Goal: Find specific page/section: Find specific page/section

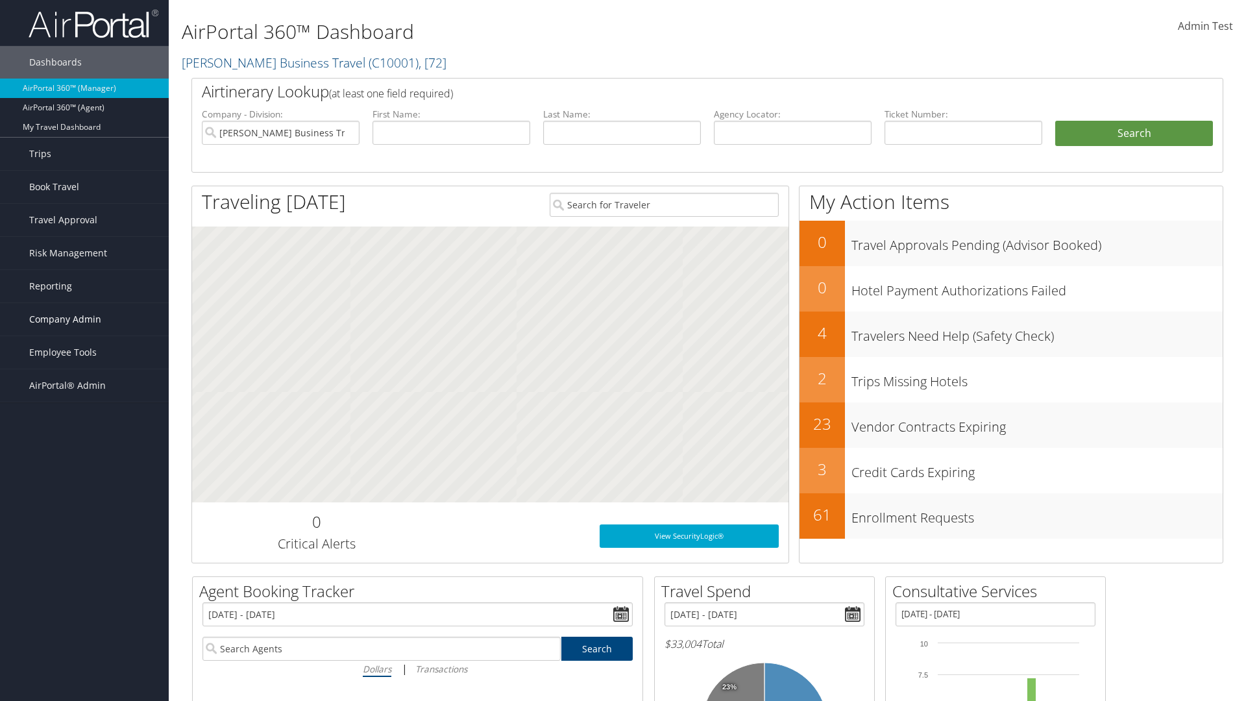
click at [84, 319] on span "Company Admin" at bounding box center [65, 319] width 72 height 32
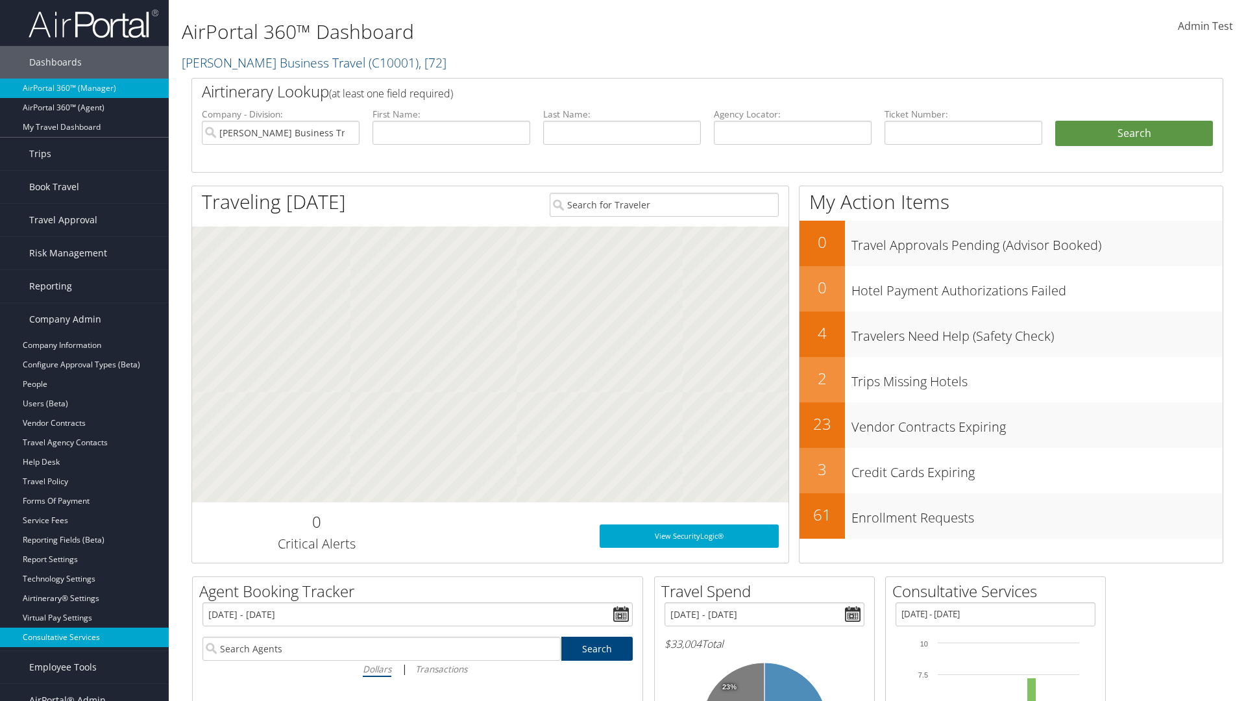
click at [84, 637] on link "Consultative Services" at bounding box center [84, 637] width 169 height 19
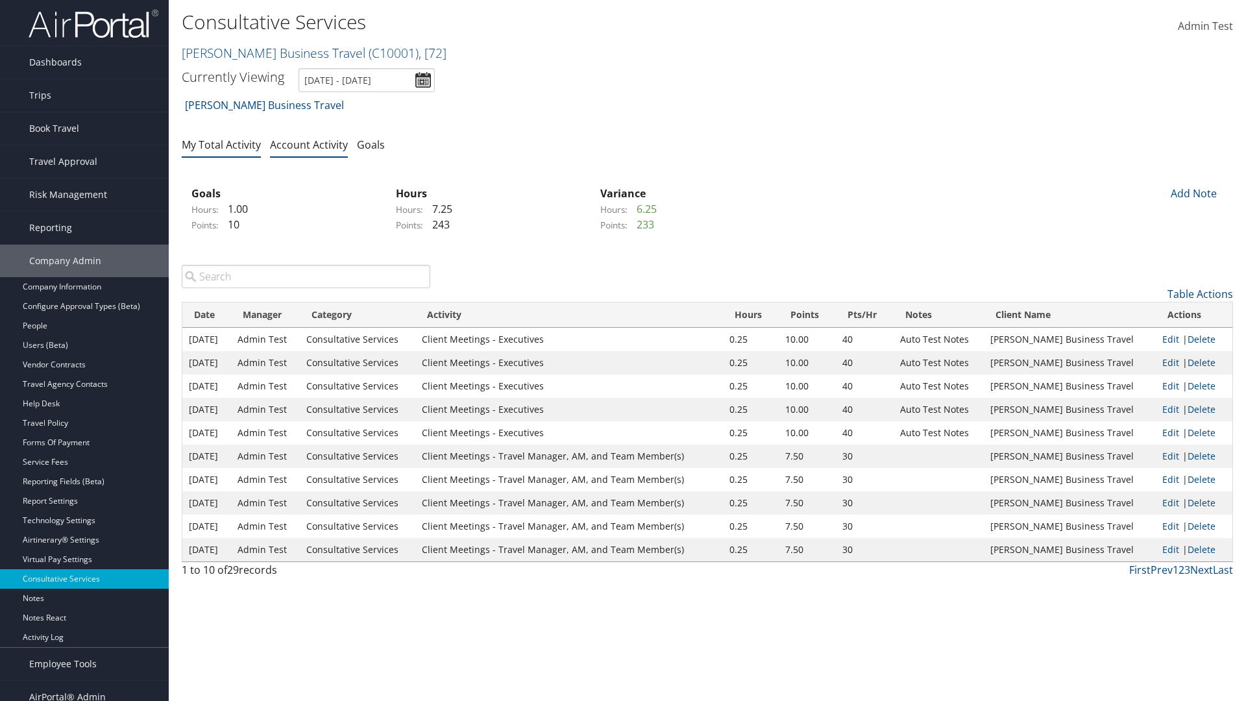
click at [221, 144] on link "My Total Activity" at bounding box center [221, 145] width 79 height 14
